Goal: Task Accomplishment & Management: Use online tool/utility

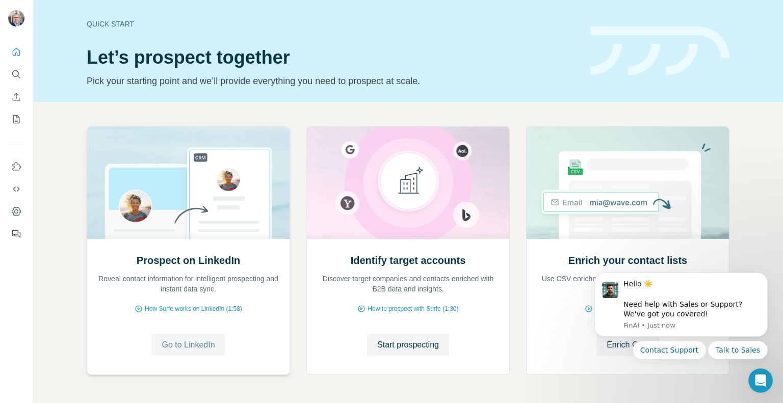
click at [213, 346] on button "Go to LinkedIn" at bounding box center [187, 345] width 73 height 22
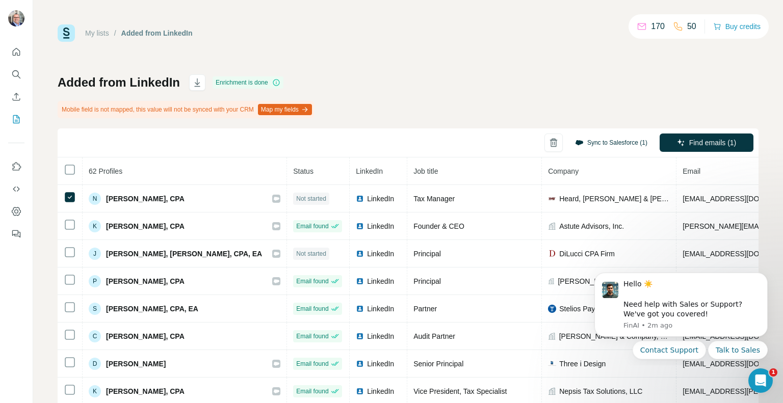
click at [602, 142] on button "Sync to Salesforce (1)" at bounding box center [611, 142] width 87 height 15
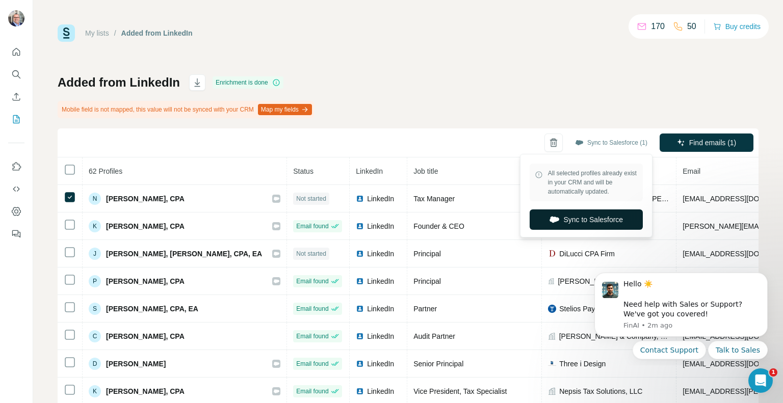
click at [581, 219] on button "Sync to Salesforce" at bounding box center [586, 220] width 113 height 20
